Goal: Task Accomplishment & Management: Manage account settings

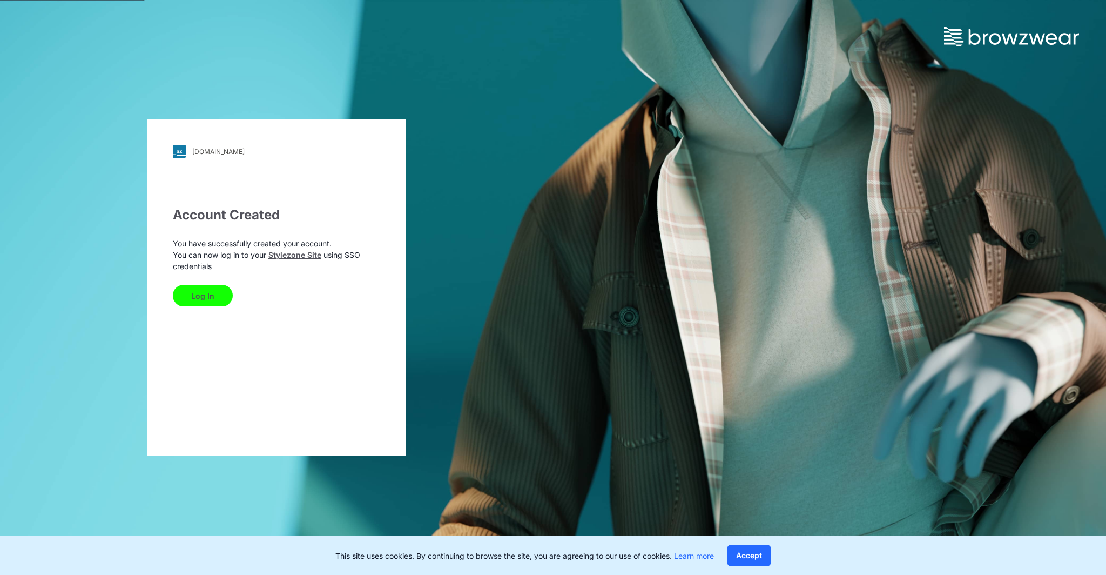
click at [191, 291] on button "Log In" at bounding box center [203, 296] width 60 height 22
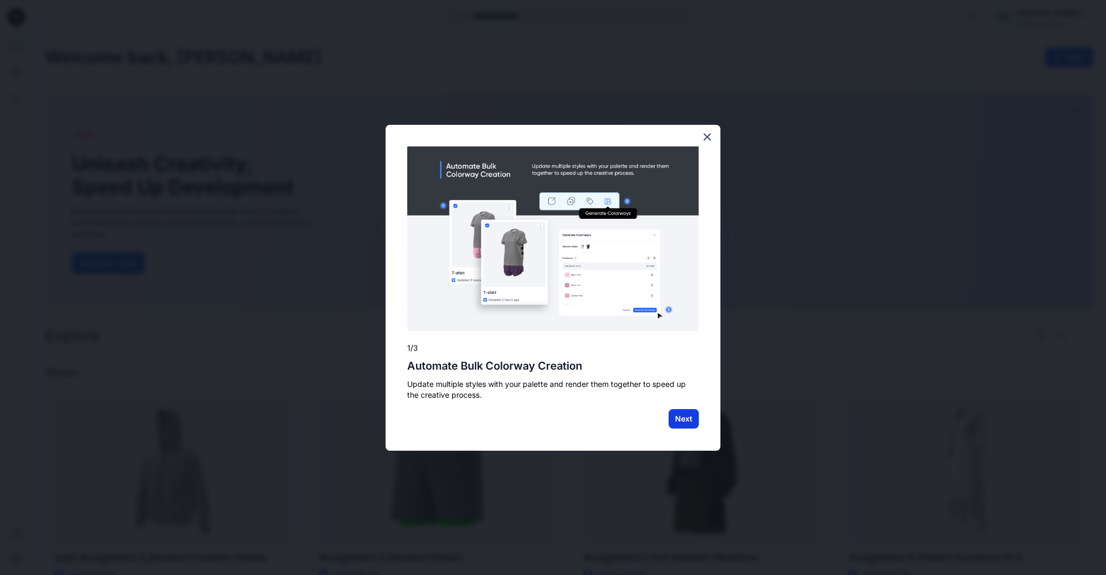
click at [686, 411] on button "Next" at bounding box center [684, 418] width 30 height 19
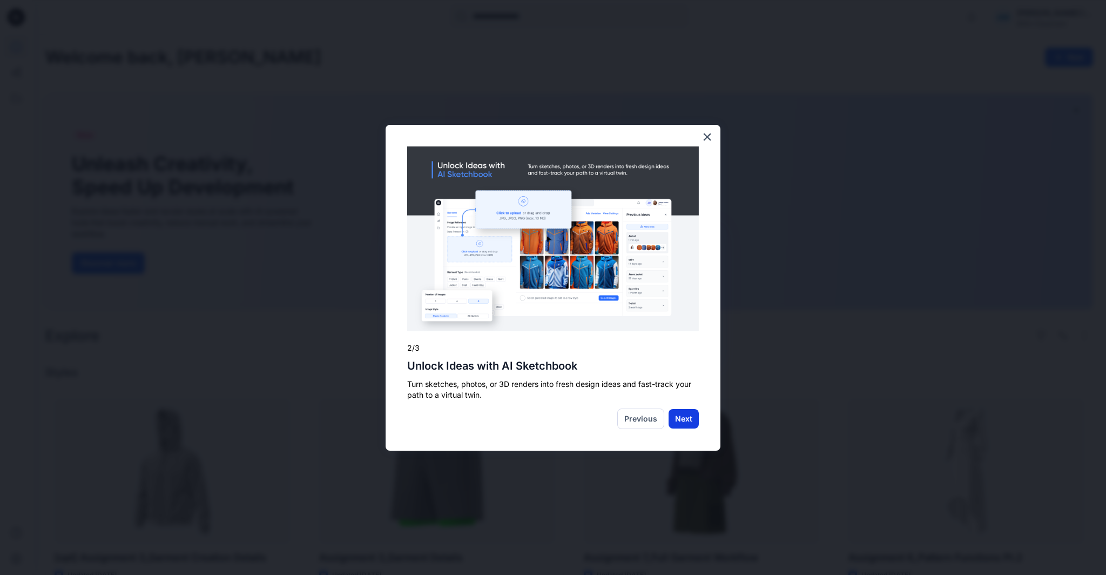
click at [686, 411] on button "Next" at bounding box center [684, 418] width 30 height 19
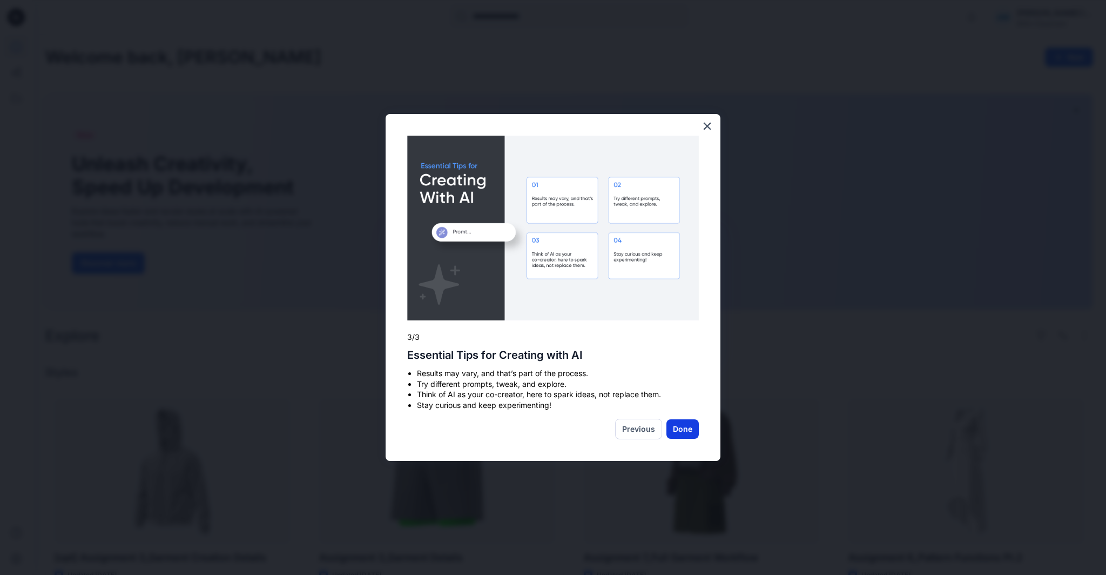
click at [685, 428] on button "Done" at bounding box center [683, 428] width 32 height 19
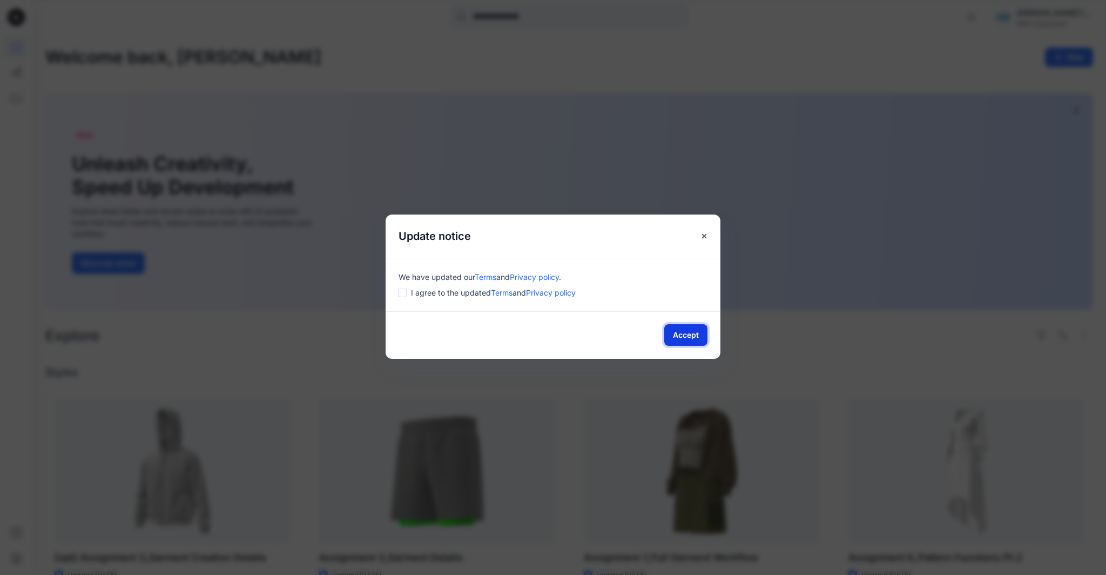
click at [689, 333] on button "Accept" at bounding box center [685, 335] width 43 height 22
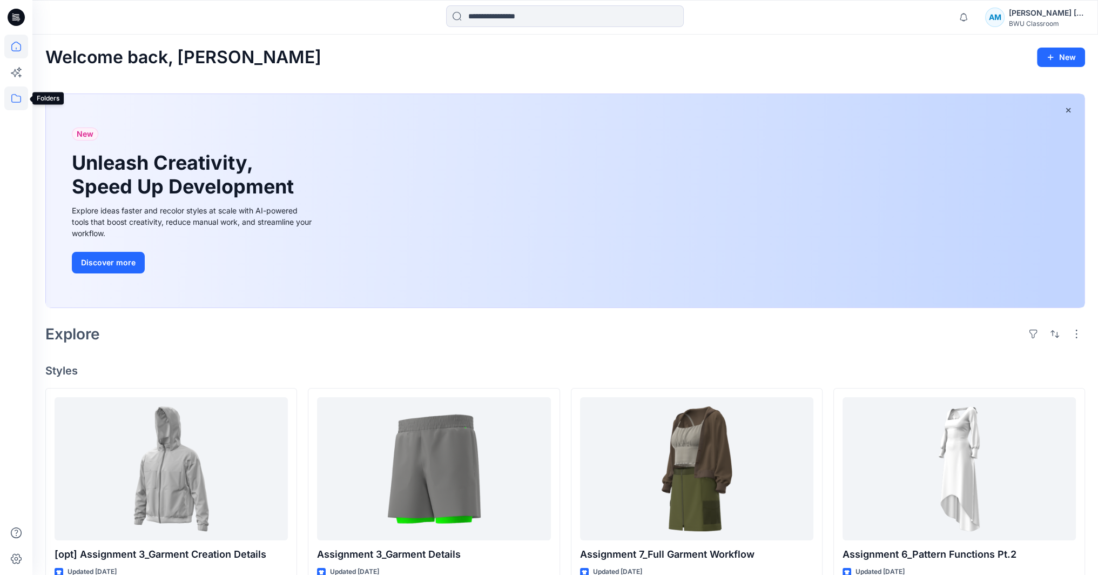
click at [19, 96] on icon at bounding box center [16, 98] width 24 height 24
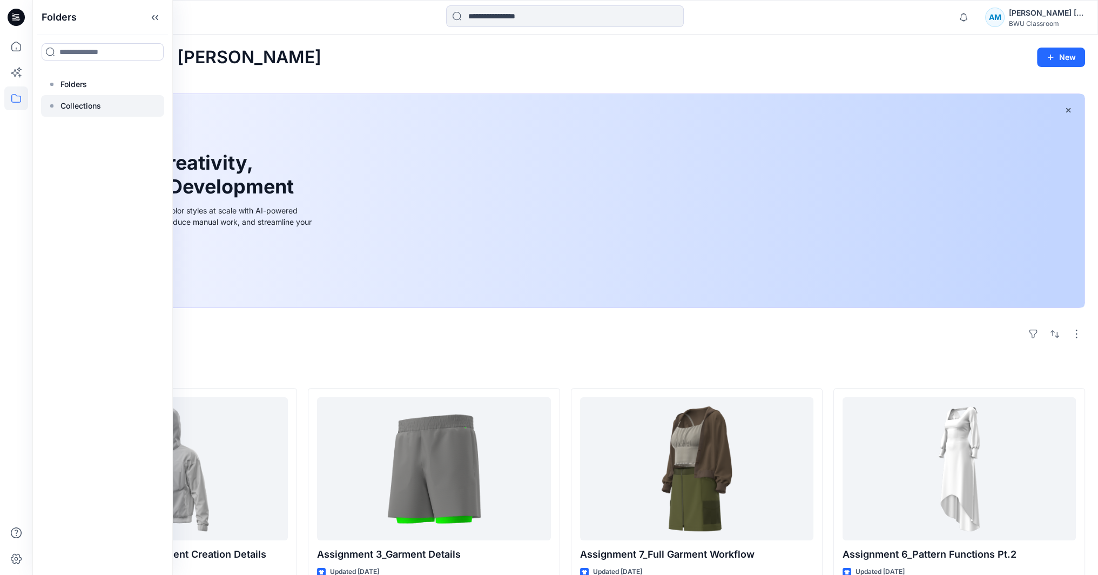
click at [89, 100] on p "Collections" at bounding box center [80, 105] width 41 height 13
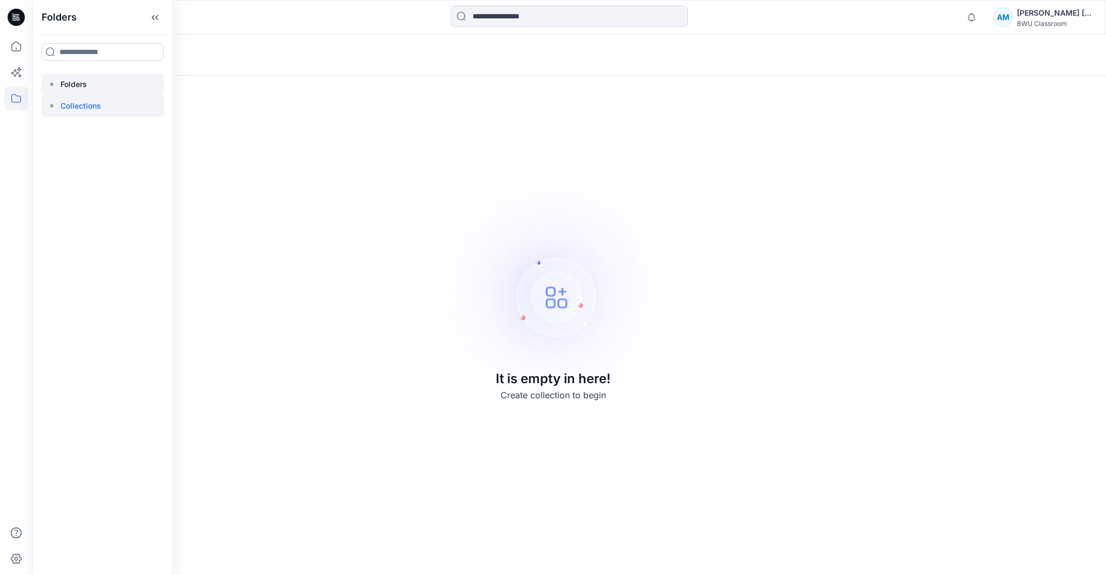
click at [86, 81] on p "Folders" at bounding box center [73, 84] width 26 height 13
click at [21, 19] on icon at bounding box center [16, 17] width 17 height 17
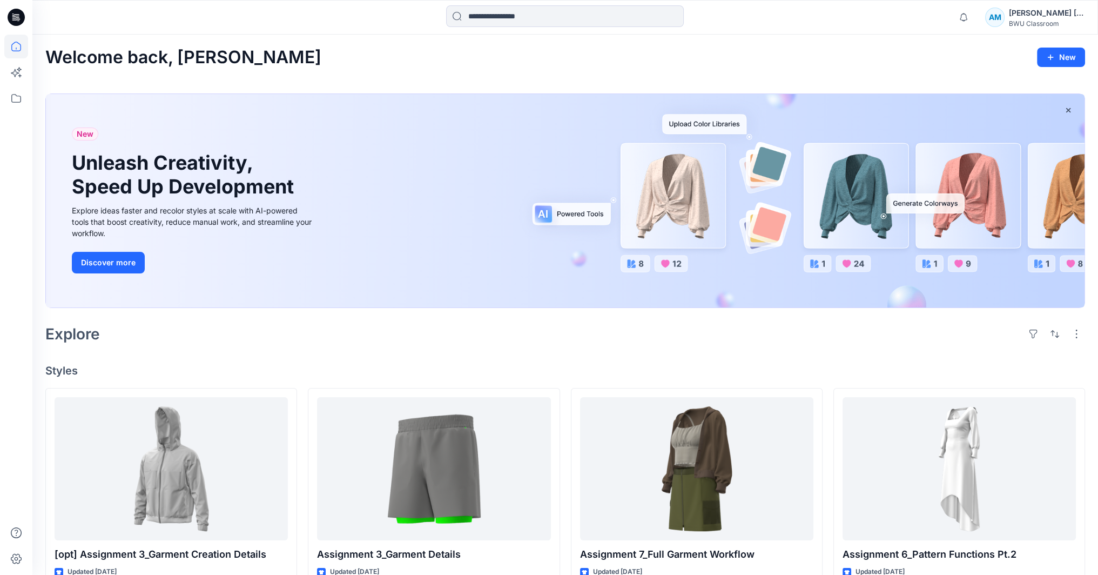
click at [1032, 9] on div "[PERSON_NAME] [PERSON_NAME] [PERSON_NAME]" at bounding box center [1047, 12] width 76 height 13
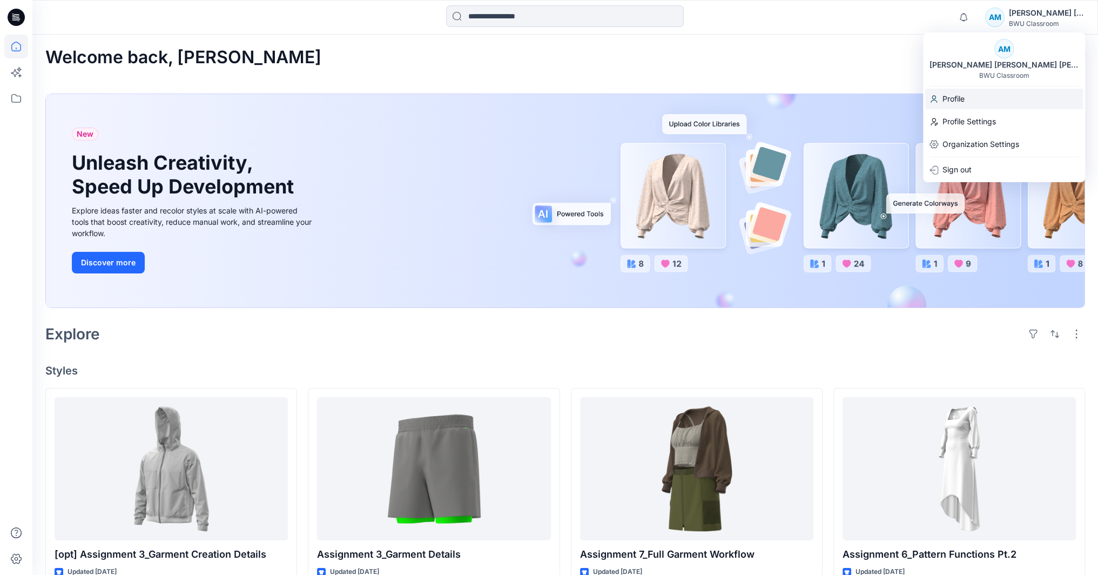
click at [960, 98] on p "Profile" at bounding box center [954, 99] width 22 height 21
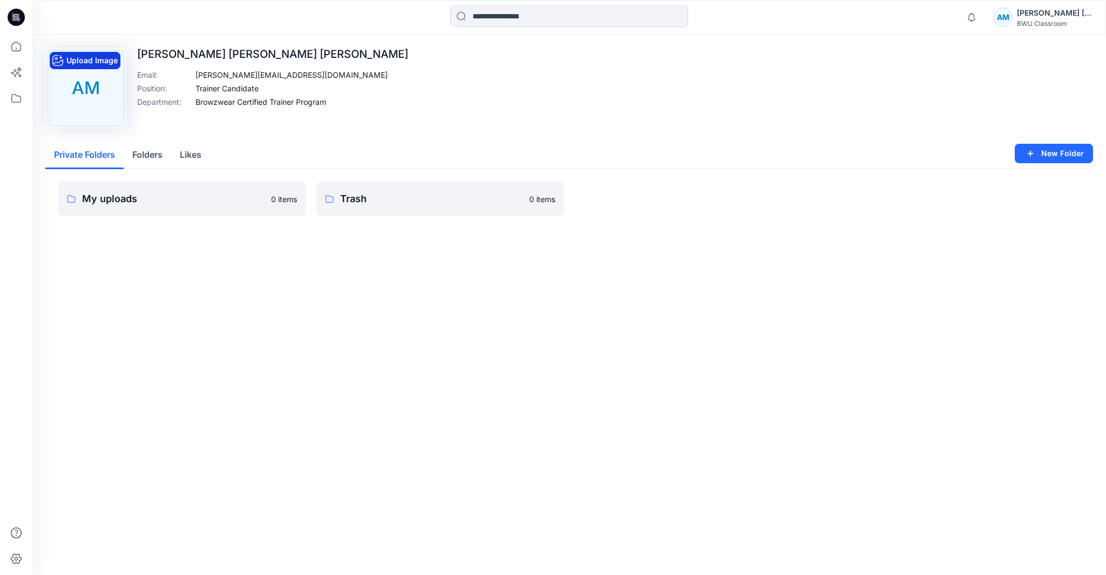
click at [84, 56] on button "Upload Image" at bounding box center [85, 60] width 71 height 17
click at [82, 55] on button "Edit Image" at bounding box center [79, 60] width 58 height 17
click at [65, 59] on button "Edit Image" at bounding box center [79, 60] width 58 height 17
click at [85, 58] on button "Edit Image" at bounding box center [79, 60] width 58 height 17
click at [76, 60] on button "Edit Image" at bounding box center [79, 60] width 58 height 17
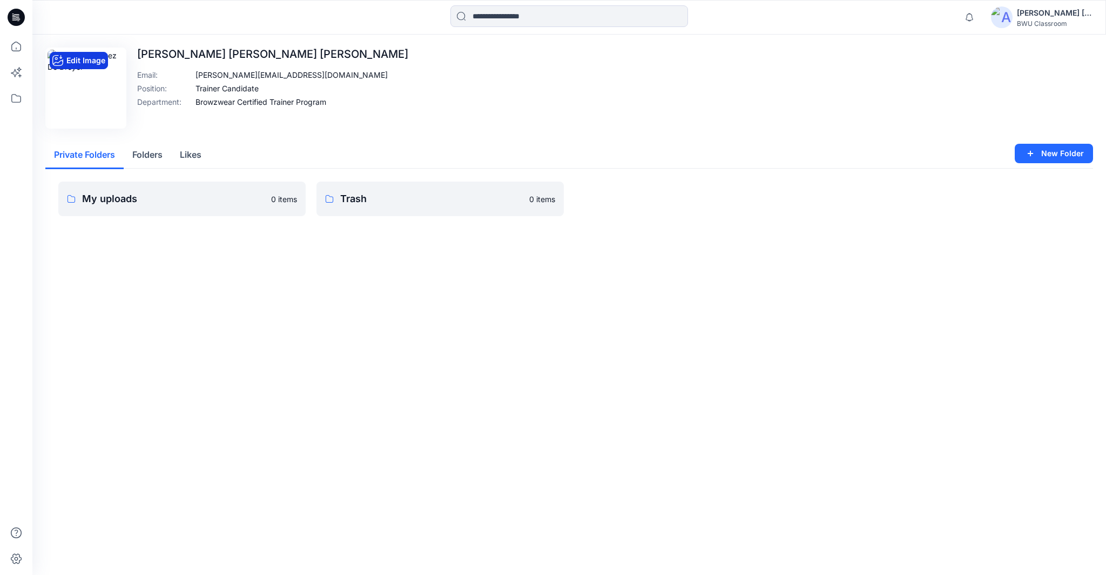
click at [90, 63] on button "Edit Image" at bounding box center [79, 60] width 58 height 17
click at [89, 57] on button "Edit Image" at bounding box center [79, 60] width 58 height 17
click at [86, 63] on button "Edit Image" at bounding box center [79, 60] width 58 height 17
click at [19, 14] on icon at bounding box center [16, 17] width 17 height 17
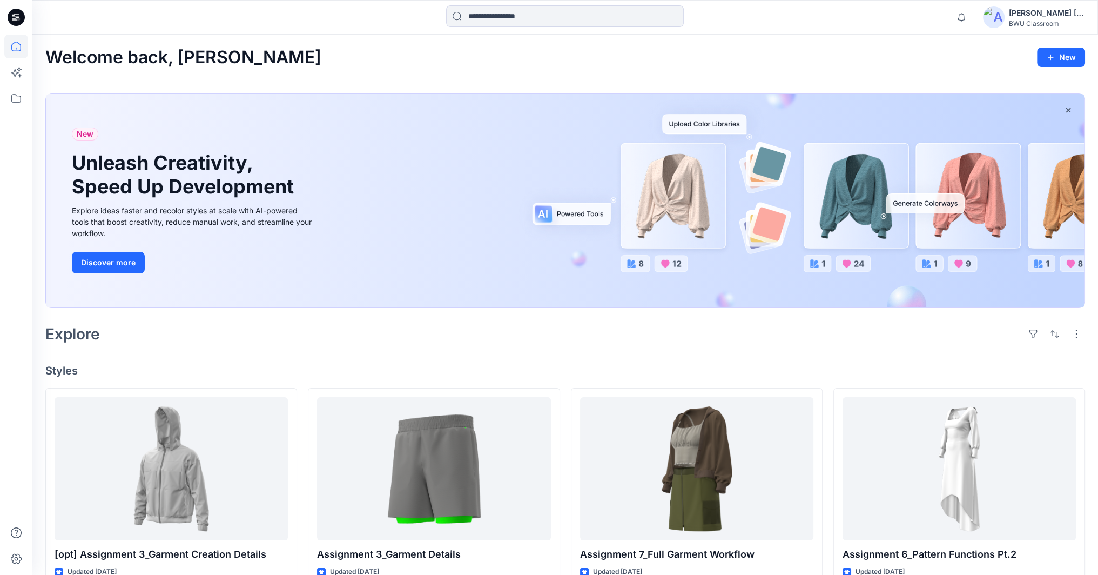
click at [992, 16] on img at bounding box center [994, 17] width 22 height 22
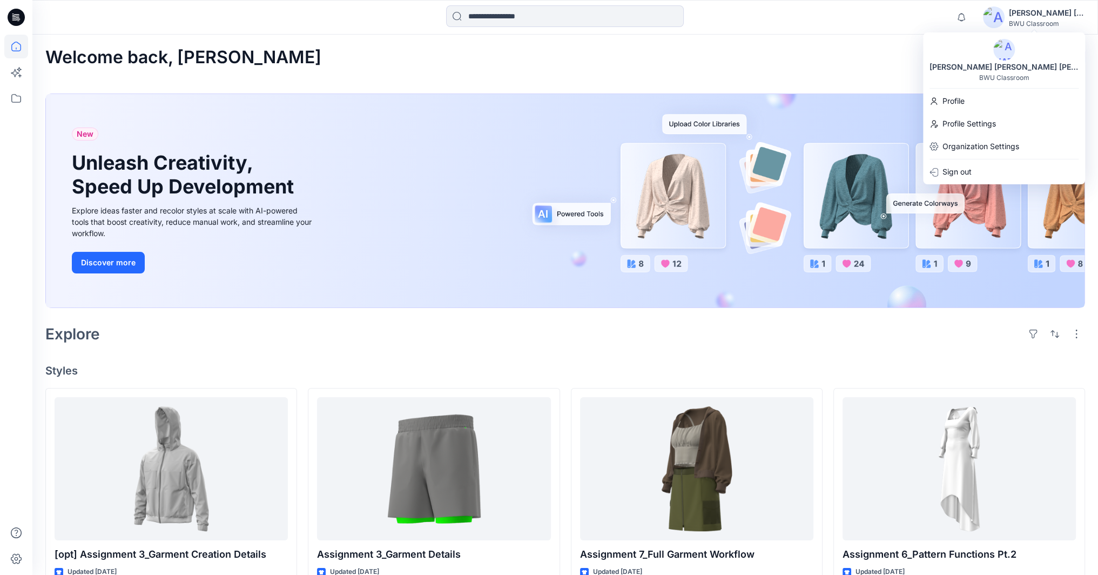
click at [1002, 44] on img at bounding box center [1004, 50] width 22 height 22
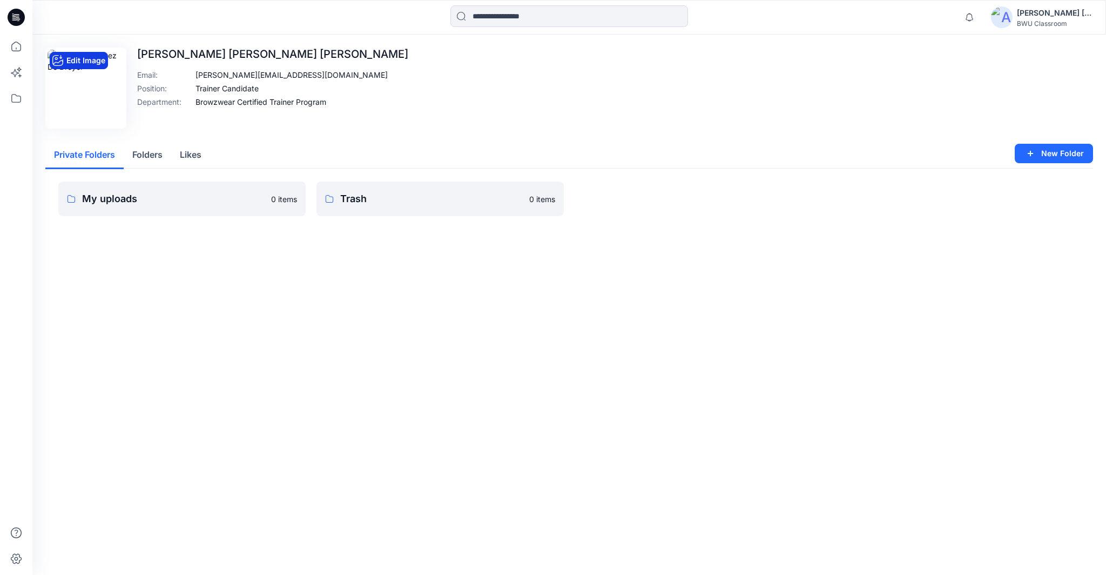
click at [82, 55] on button "Edit Image" at bounding box center [79, 60] width 58 height 17
click at [80, 59] on button "Edit Image" at bounding box center [79, 60] width 58 height 17
click at [88, 56] on button "Edit Image" at bounding box center [79, 60] width 58 height 17
click at [91, 55] on button "Edit Image" at bounding box center [79, 60] width 58 height 17
click at [90, 55] on button "Edit Image" at bounding box center [79, 60] width 58 height 17
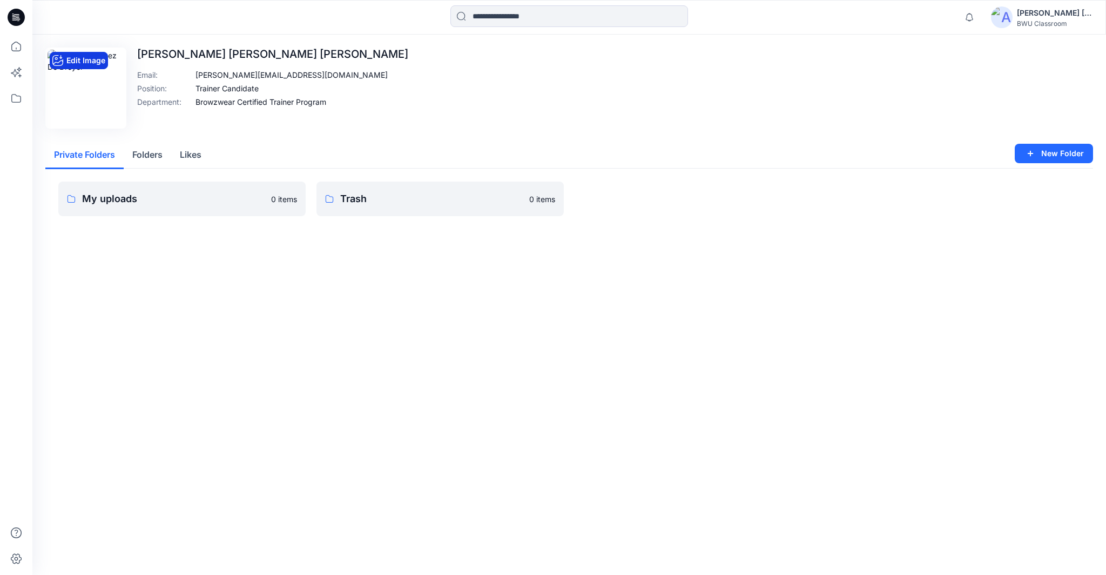
click at [96, 63] on button "Edit Image" at bounding box center [79, 60] width 58 height 17
click at [90, 54] on button "Edit Image" at bounding box center [79, 60] width 58 height 17
click at [81, 58] on button "Edit Image" at bounding box center [79, 60] width 58 height 17
click at [90, 53] on button "Edit Image" at bounding box center [79, 60] width 58 height 17
click at [85, 58] on button "Edit Image" at bounding box center [79, 60] width 58 height 17
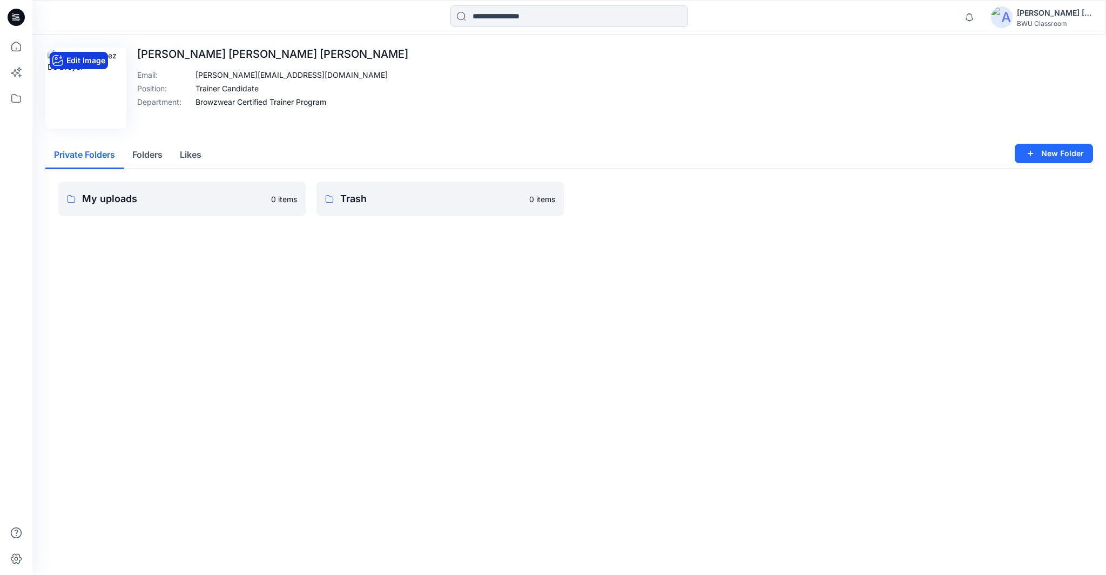
click at [91, 55] on button "Edit Image" at bounding box center [79, 60] width 58 height 17
click at [72, 60] on button "Edit Image" at bounding box center [79, 60] width 58 height 17
click at [78, 64] on button "Edit Image" at bounding box center [79, 60] width 58 height 17
click at [12, 16] on icon at bounding box center [16, 17] width 17 height 35
